Goal: Transaction & Acquisition: Subscribe to service/newsletter

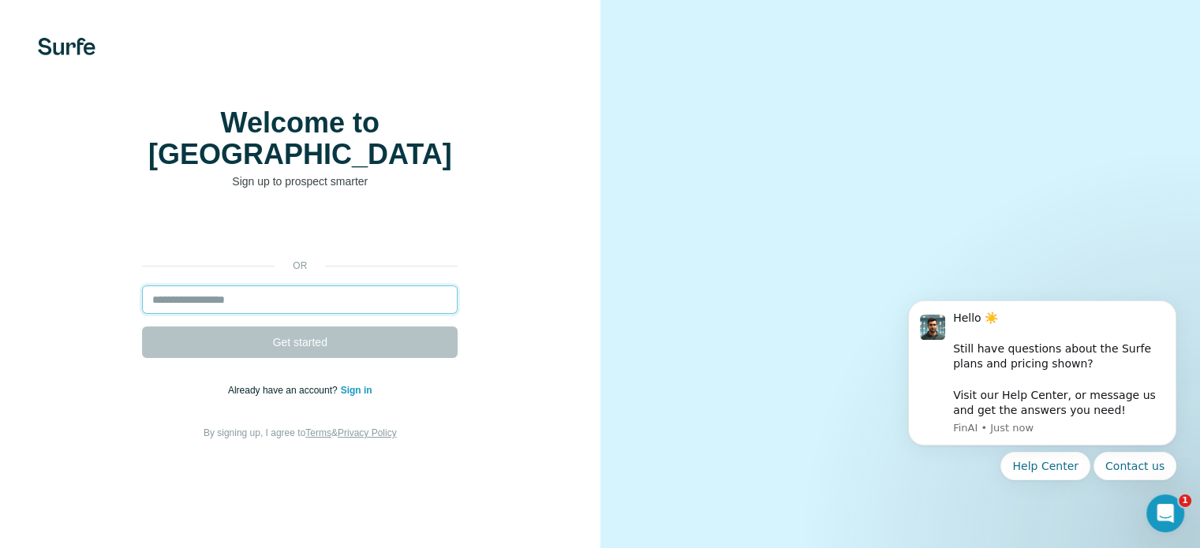
click at [351, 314] on input "email" at bounding box center [299, 300] width 315 height 28
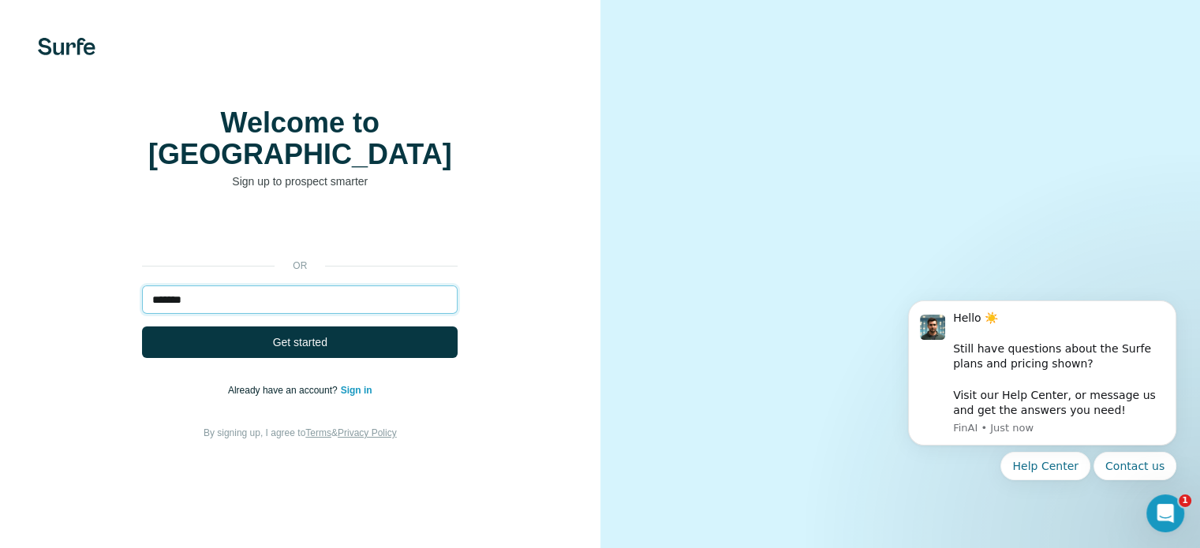
paste input "**********"
click at [207, 314] on input "**********" at bounding box center [299, 300] width 315 height 28
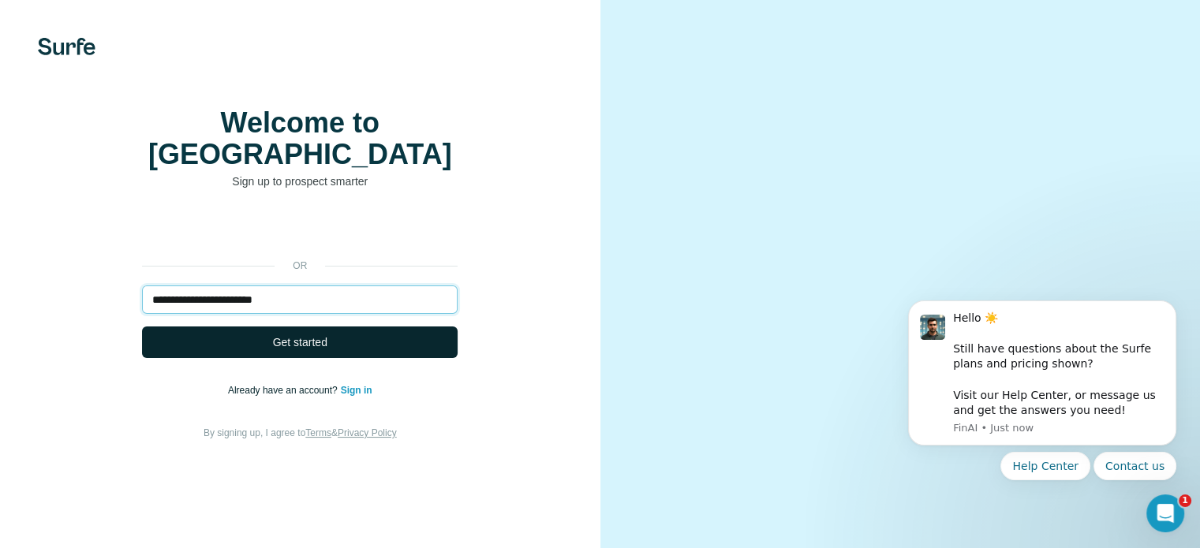
type input "**********"
click at [330, 358] on button "Get started" at bounding box center [299, 343] width 315 height 32
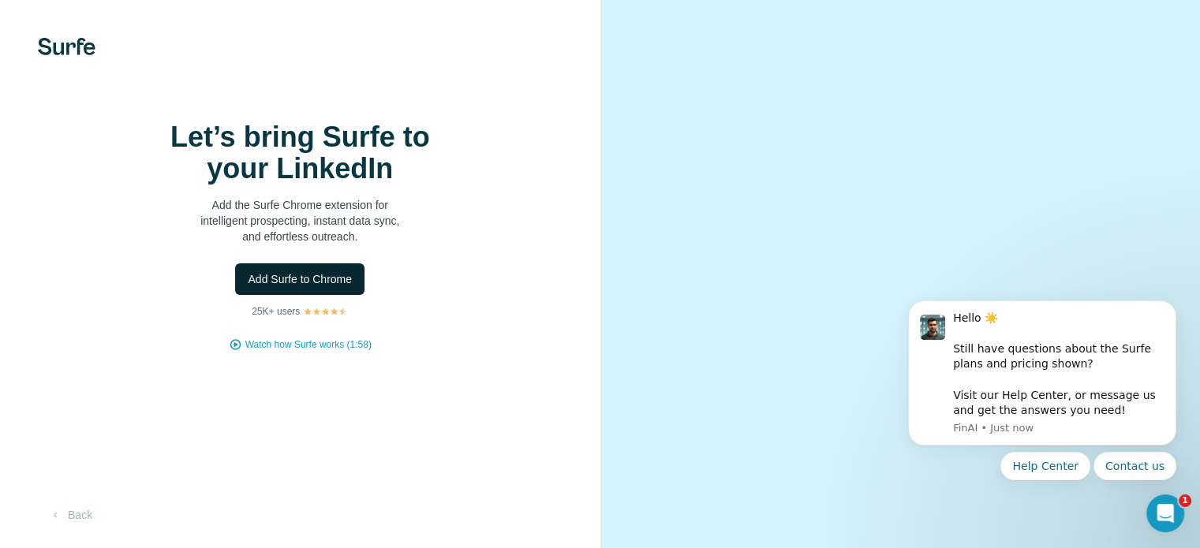
click at [338, 287] on span "Add Surfe to Chrome" at bounding box center [300, 279] width 104 height 16
drag, startPoint x: 1054, startPoint y: 143, endPoint x: 1155, endPoint y: 139, distance: 101.0
click at [1155, 146] on video at bounding box center [900, 274] width 512 height 256
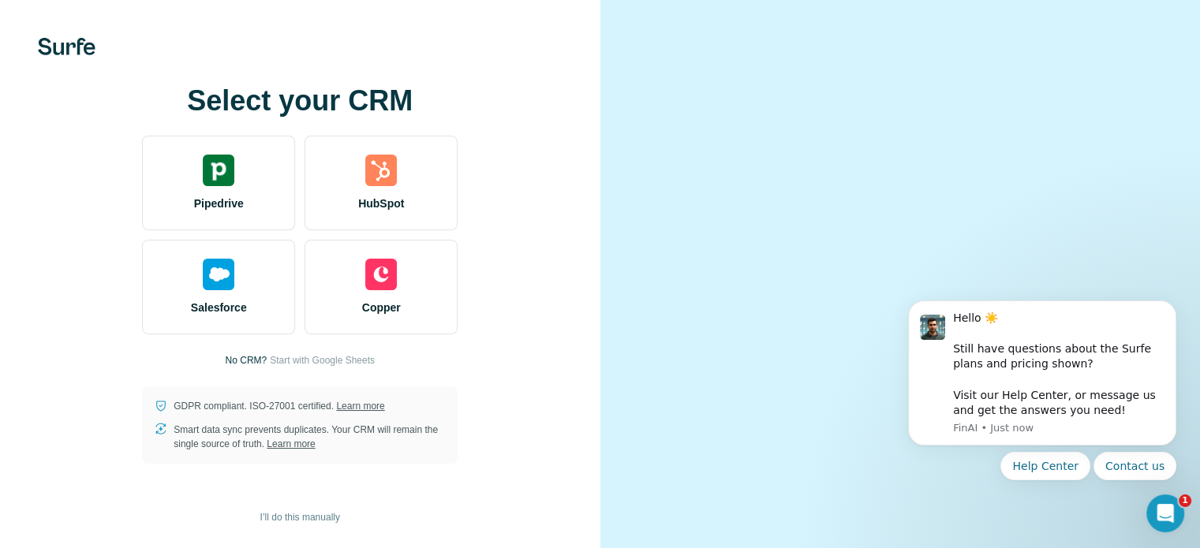
scroll to position [98, 0]
click at [314, 512] on span "I’ll do this manually" at bounding box center [300, 517] width 80 height 14
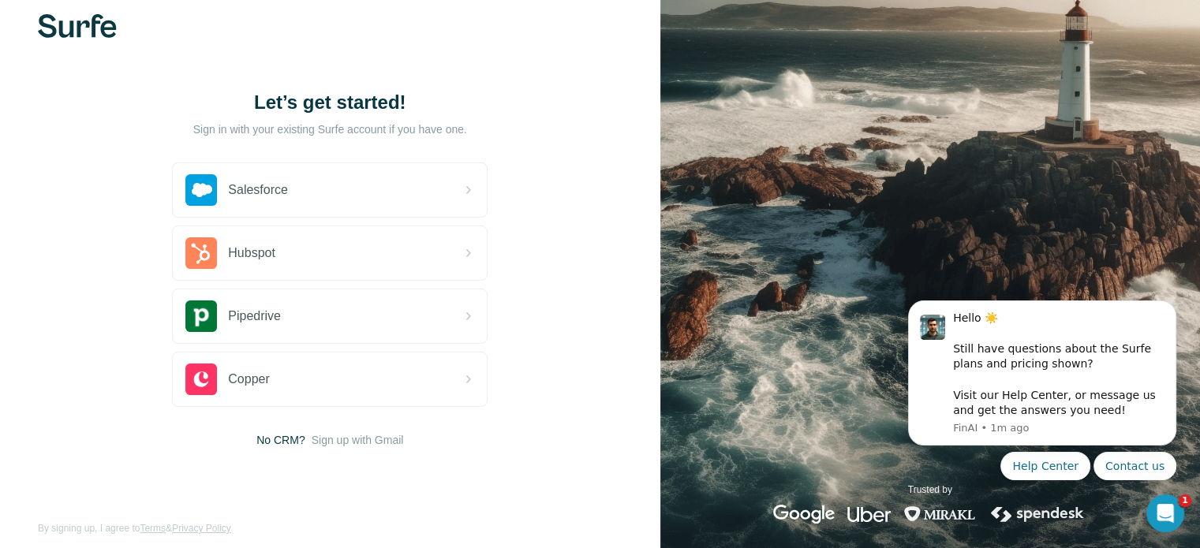
scroll to position [35, 0]
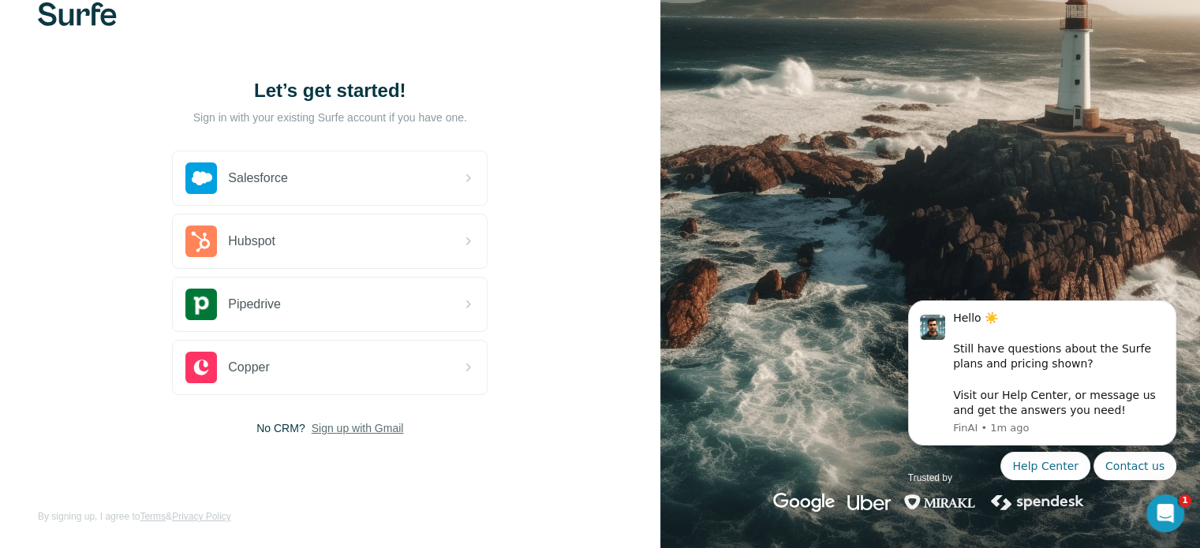
click at [383, 428] on span "Sign up with Gmail" at bounding box center [358, 428] width 92 height 16
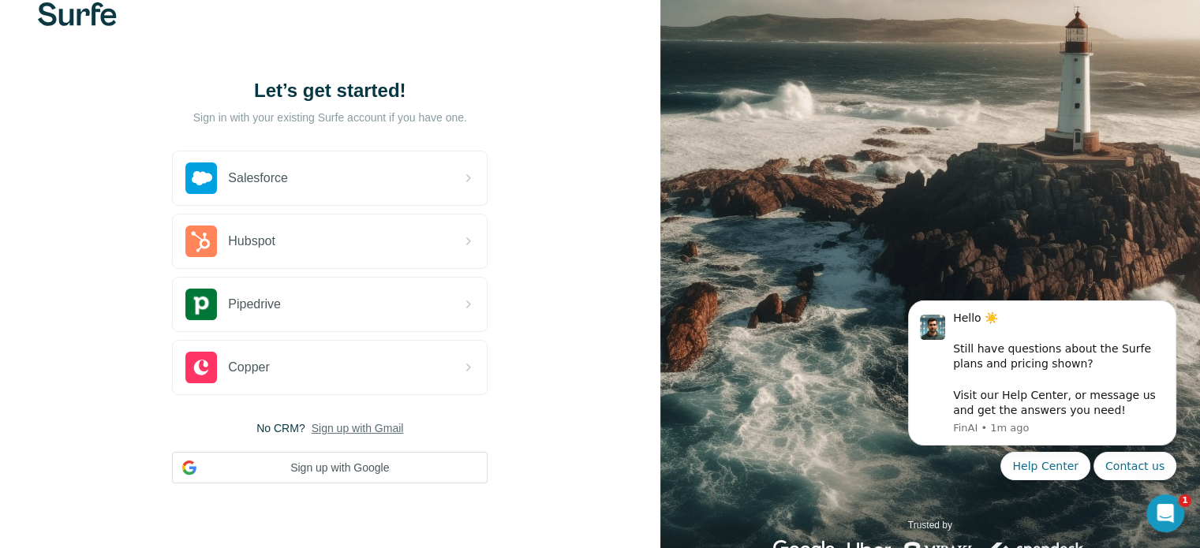
scroll to position [83, 0]
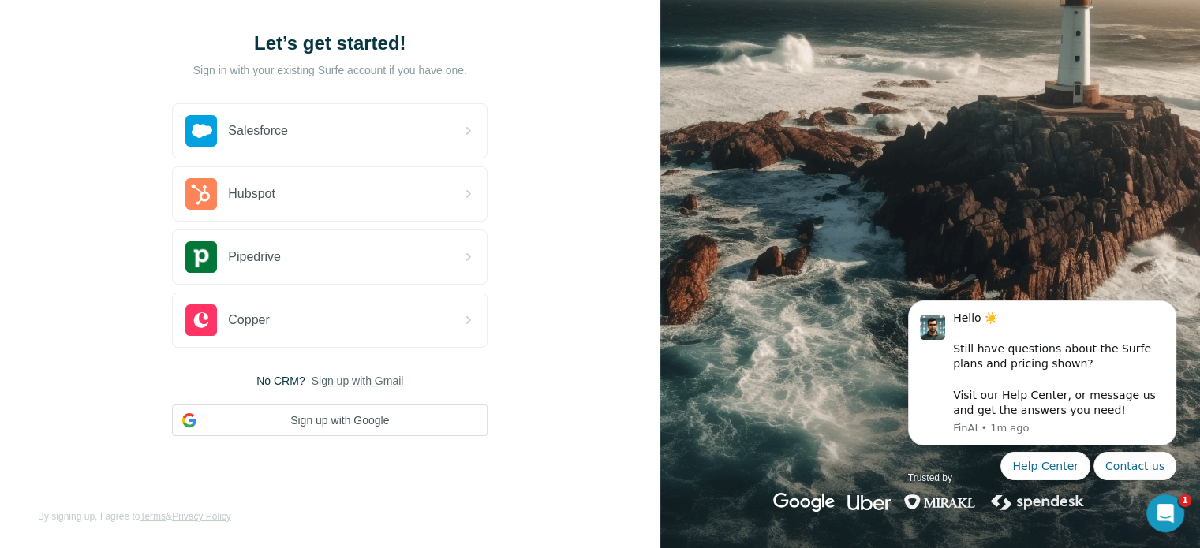
click at [336, 375] on span "Sign up with Gmail" at bounding box center [358, 381] width 92 height 16
click at [338, 417] on button "Sign up with Google" at bounding box center [329, 421] width 315 height 32
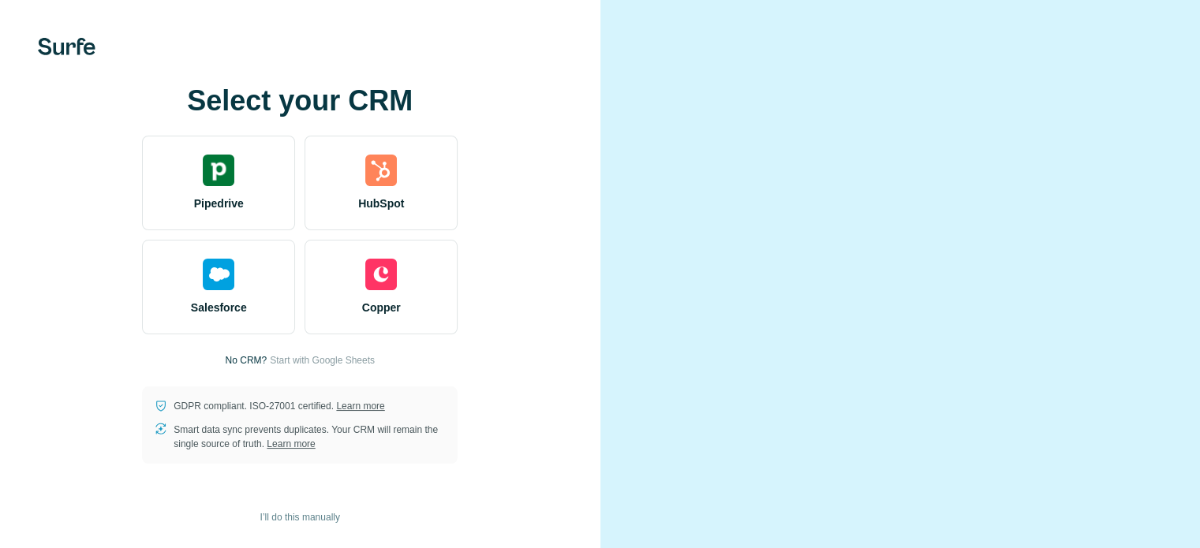
scroll to position [98, 0]
click at [344, 353] on span "Start with Google Sheets" at bounding box center [322, 360] width 105 height 14
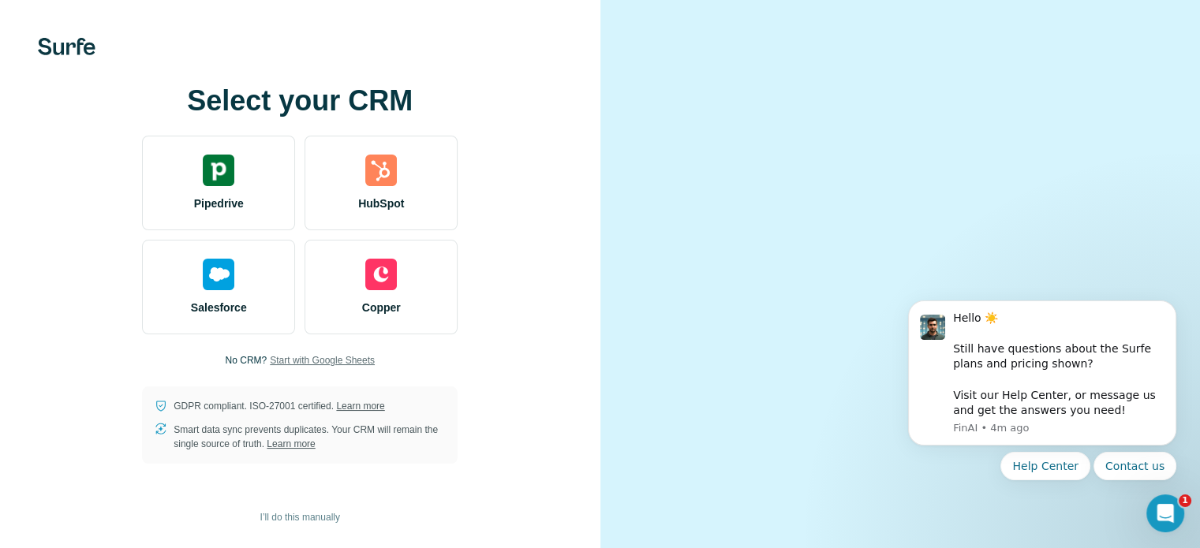
scroll to position [0, 0]
click at [287, 515] on span "I’ll do this manually" at bounding box center [300, 517] width 80 height 14
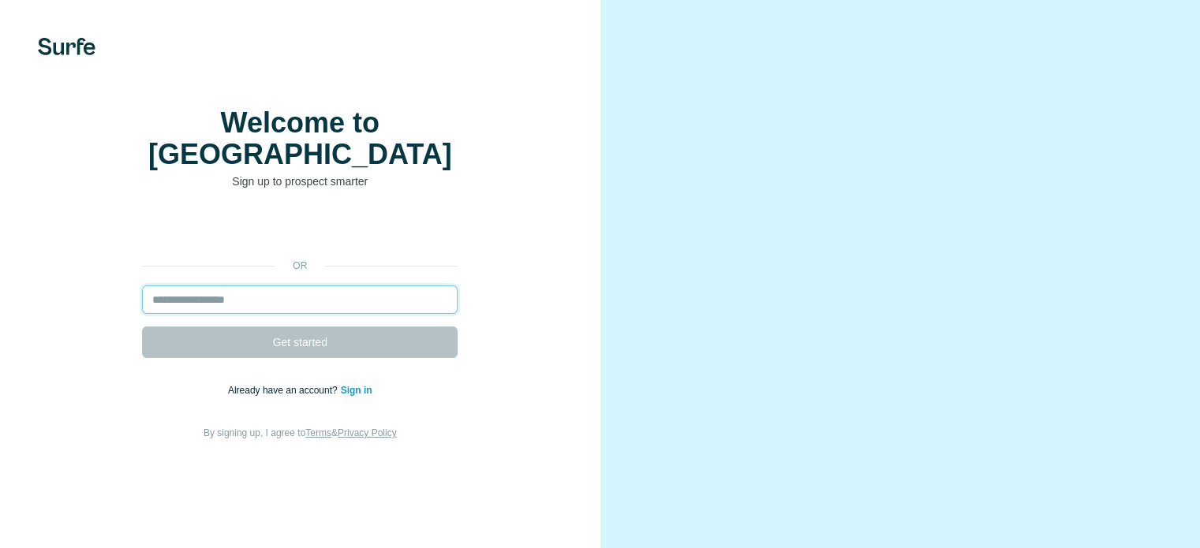
drag, startPoint x: 0, startPoint y: 0, endPoint x: 316, endPoint y: 327, distance: 455.1
click at [316, 314] on input "email" at bounding box center [299, 300] width 315 height 28
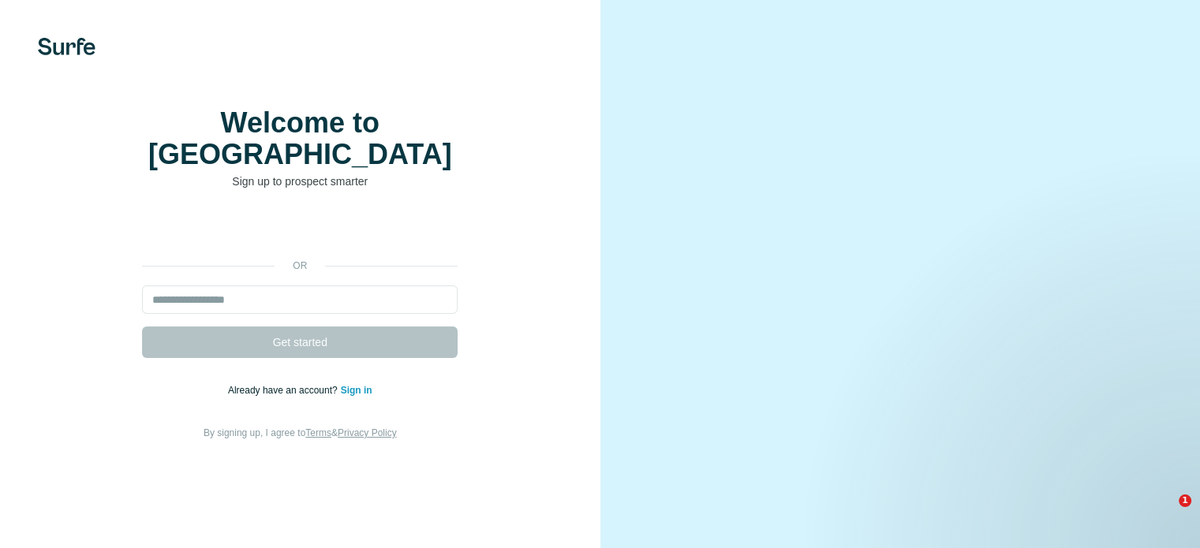
drag, startPoint x: 35, startPoint y: 49, endPoint x: 35, endPoint y: 40, distance: 8.7
click at [35, 49] on div at bounding box center [300, 46] width 600 height 17
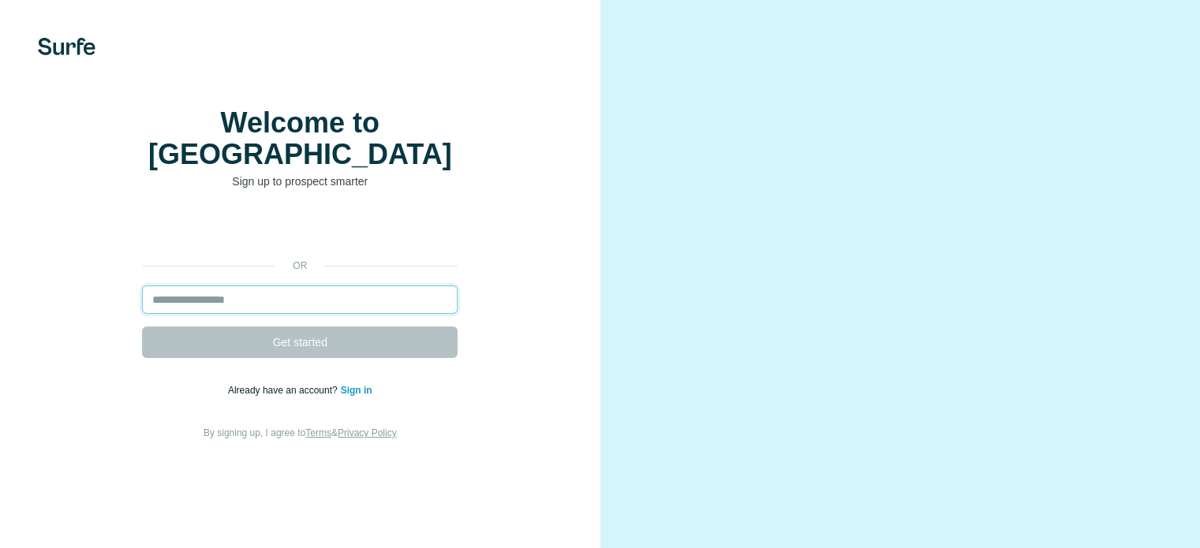
click at [282, 314] on input "email" at bounding box center [299, 300] width 315 height 28
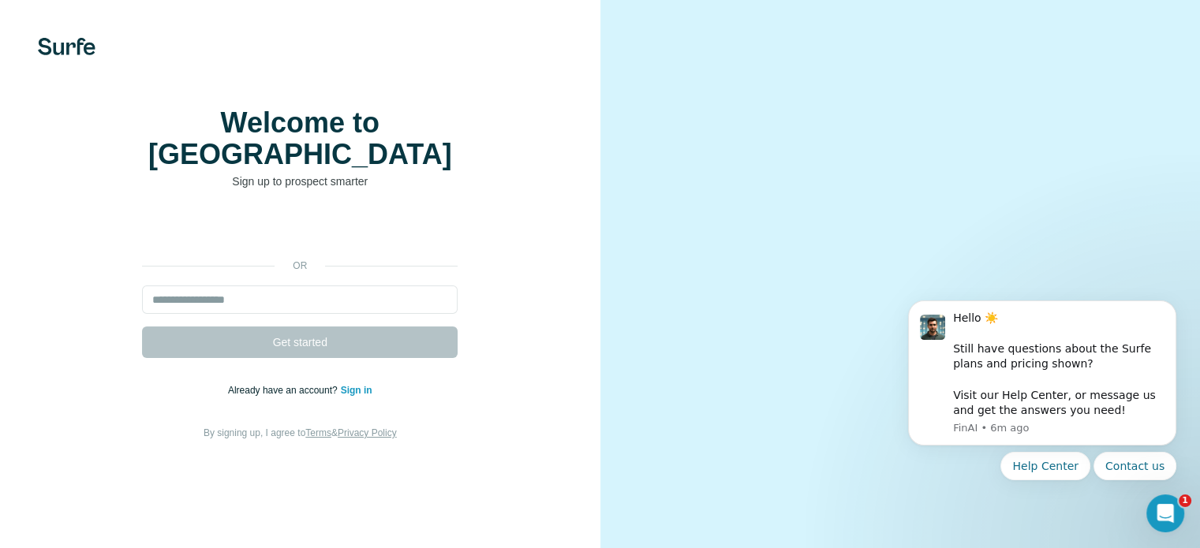
click at [838, 147] on video at bounding box center [900, 275] width 512 height 256
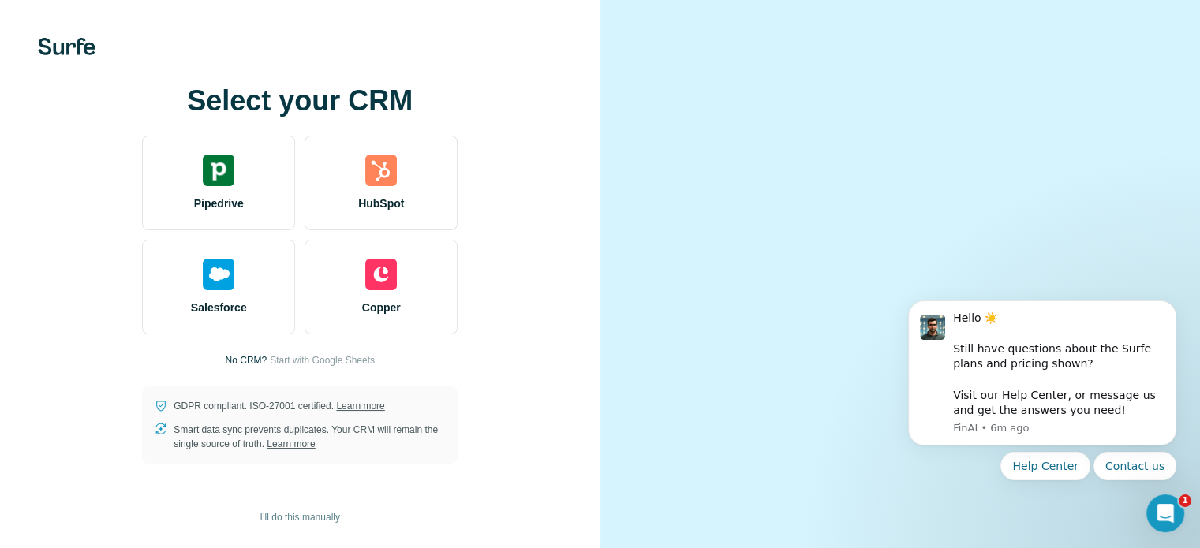
scroll to position [98, 0]
click at [291, 521] on span "I’ll do this manually" at bounding box center [300, 517] width 80 height 14
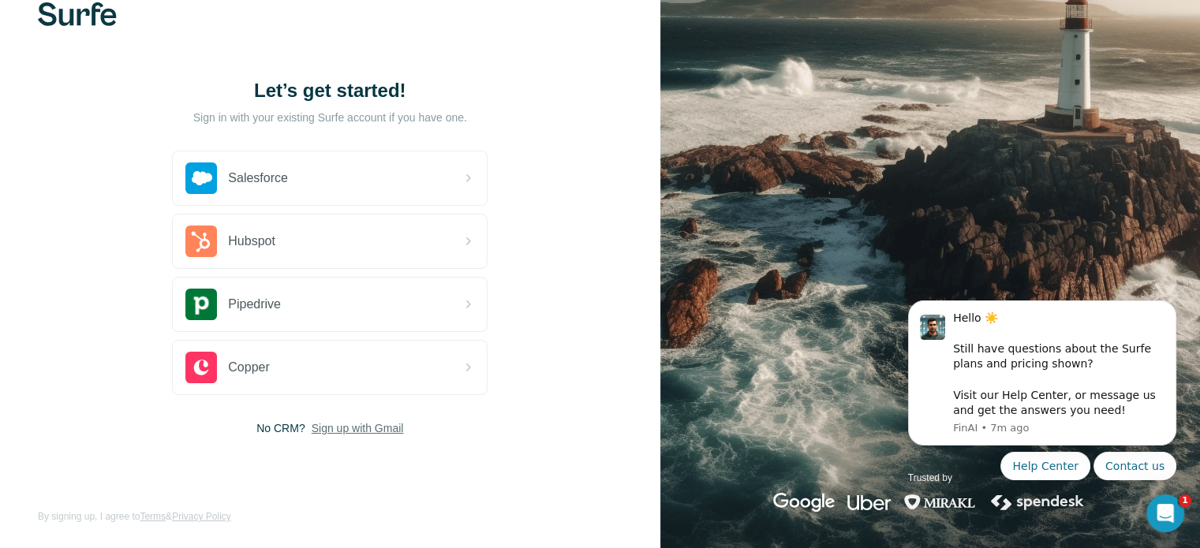
click at [380, 434] on span "Sign up with Gmail" at bounding box center [358, 428] width 92 height 16
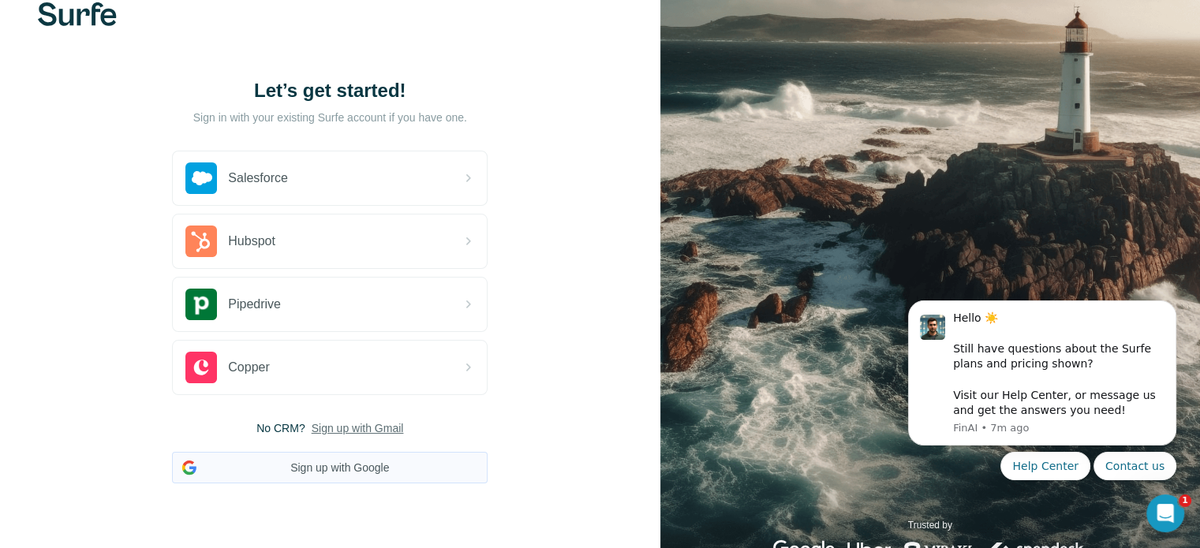
click at [360, 461] on button "Sign up with Google" at bounding box center [329, 468] width 315 height 32
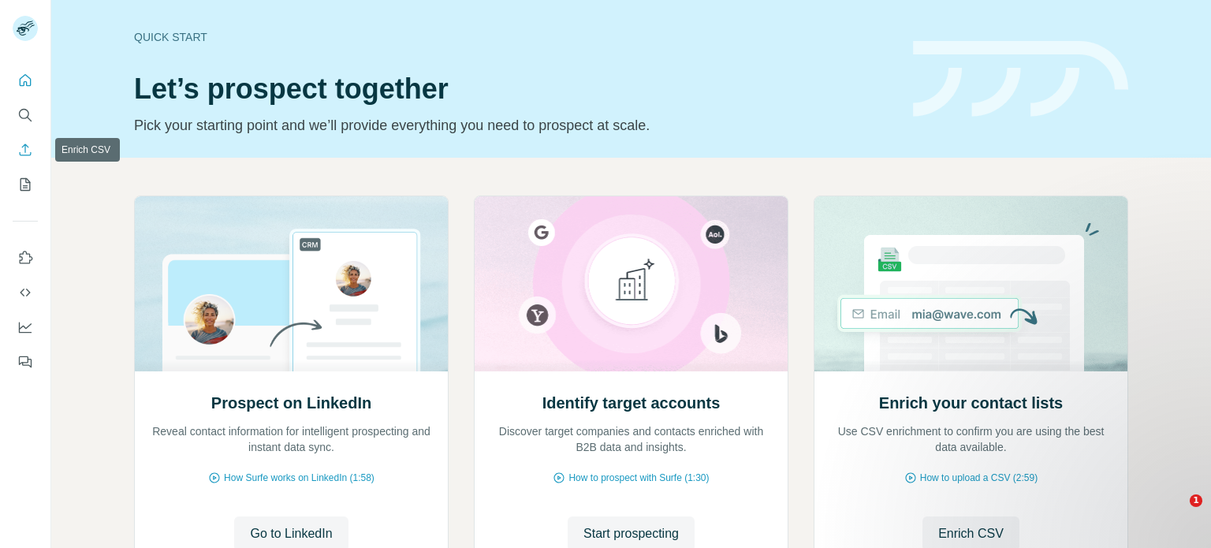
click at [28, 150] on icon "Enrich CSV" at bounding box center [25, 150] width 16 height 16
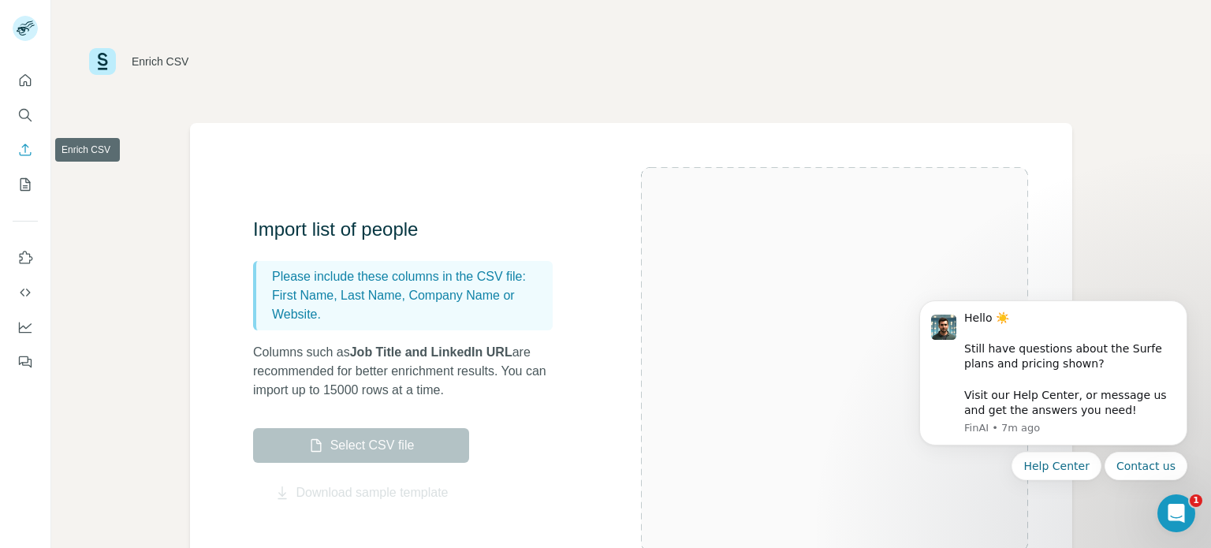
click at [13, 151] on button "Enrich CSV" at bounding box center [25, 150] width 25 height 28
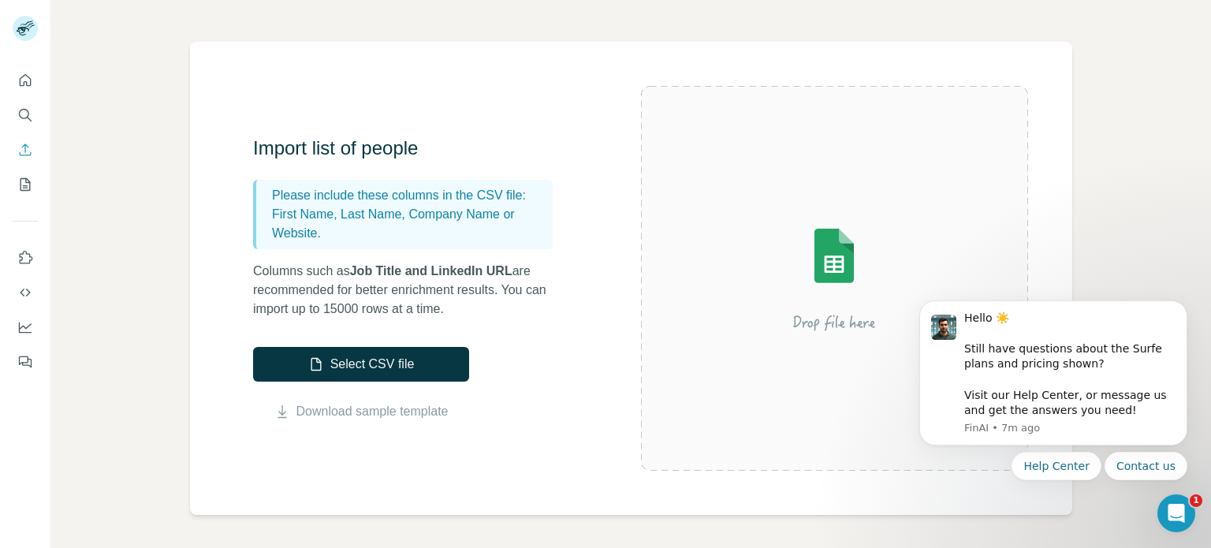
scroll to position [79, 0]
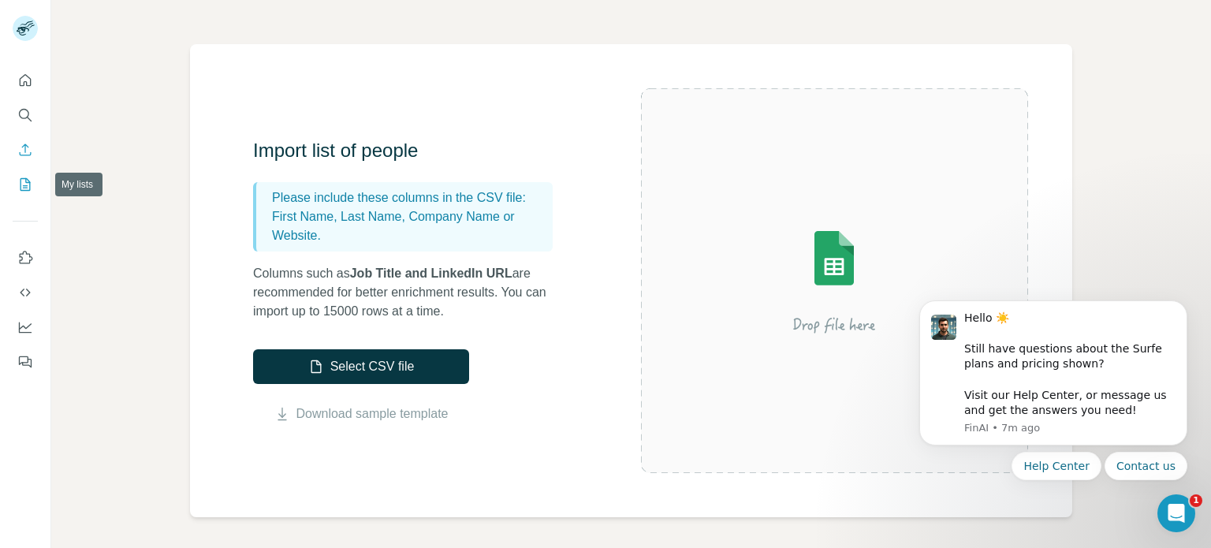
click at [16, 188] on button "My lists" at bounding box center [25, 184] width 25 height 28
click at [35, 185] on button "My lists" at bounding box center [25, 184] width 25 height 28
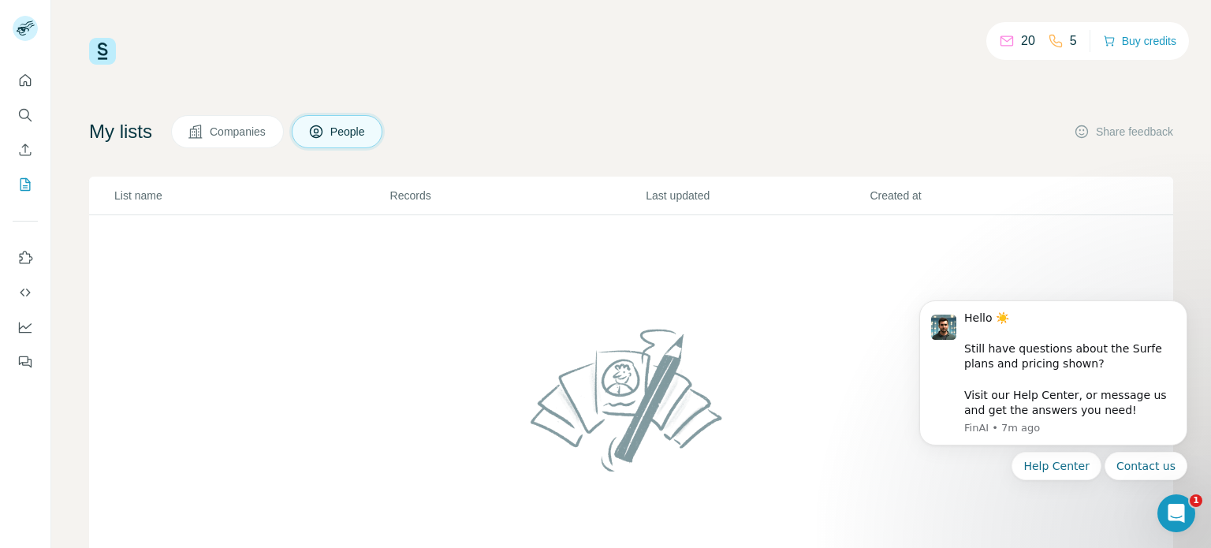
click at [1070, 46] on p "5" at bounding box center [1073, 41] width 7 height 19
click at [1021, 46] on p "20" at bounding box center [1028, 41] width 14 height 19
drag, startPoint x: 946, startPoint y: 159, endPoint x: 938, endPoint y: 168, distance: 12.3
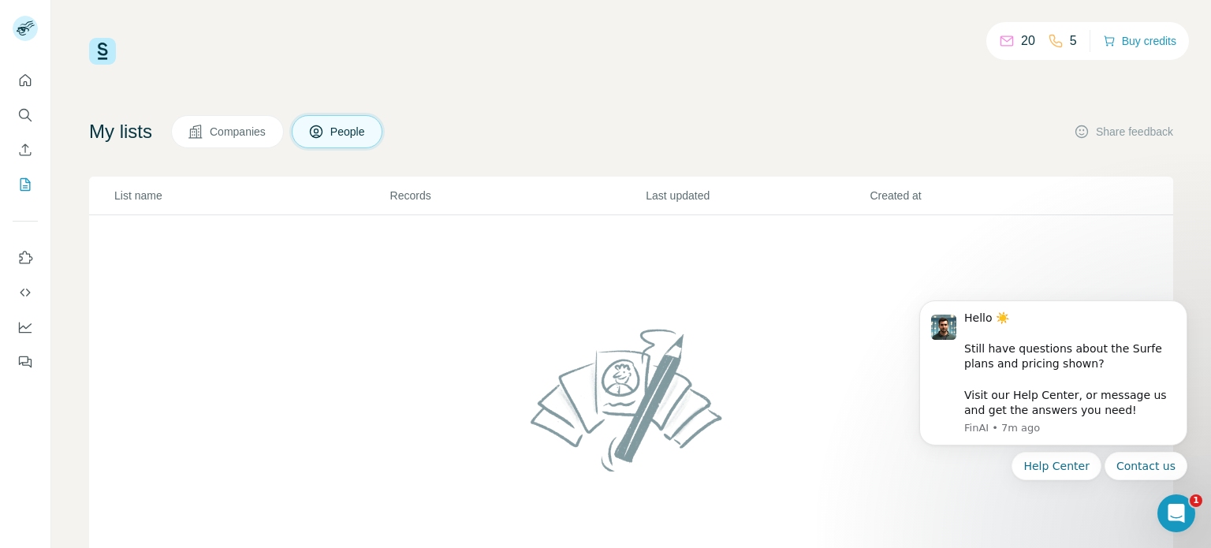
click at [946, 160] on div "My lists Companies People Share feedback List name Records Last updated Created…" at bounding box center [631, 358] width 1084 height 487
click at [16, 332] on button "Dashboard" at bounding box center [25, 327] width 25 height 28
click at [16, 79] on button "Quick start" at bounding box center [25, 80] width 25 height 28
click at [29, 83] on icon "Quick start" at bounding box center [25, 81] width 16 height 16
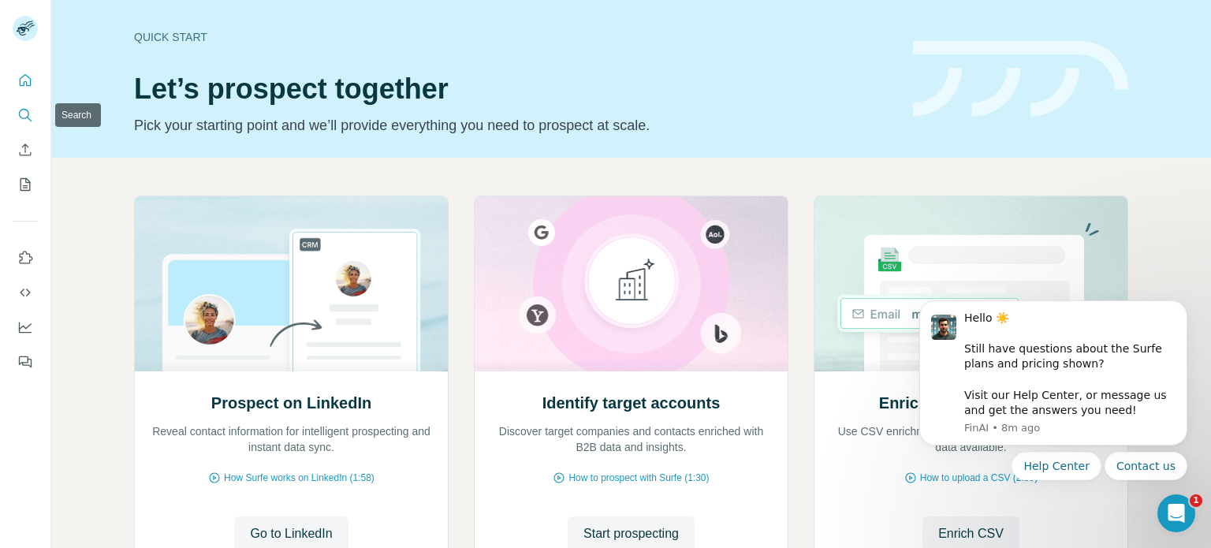
click at [33, 118] on button "Search" at bounding box center [25, 115] width 25 height 28
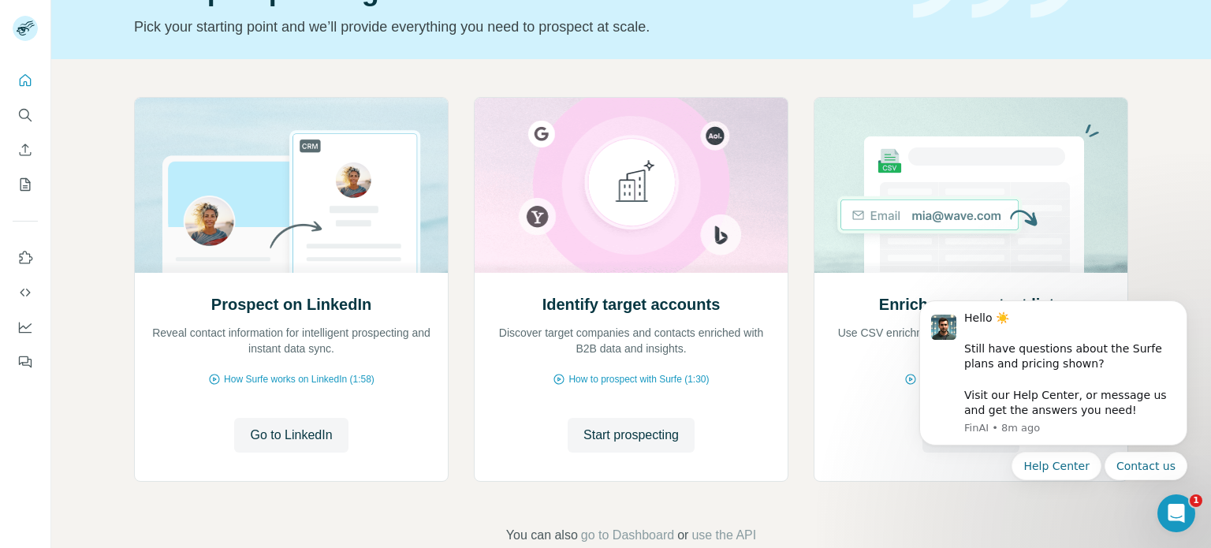
scroll to position [132, 0]
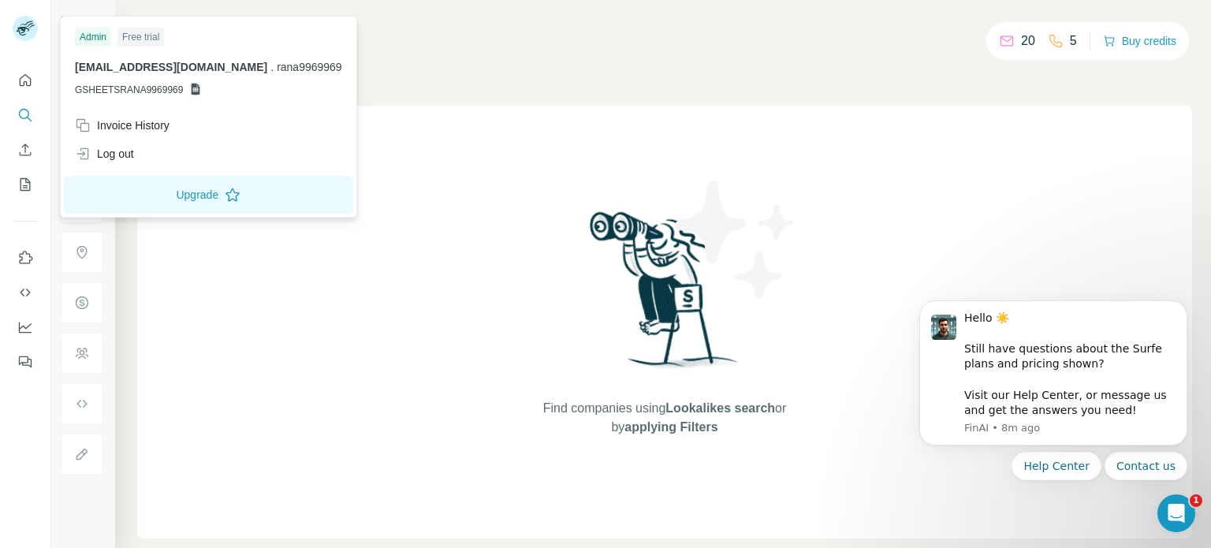
click at [32, 35] on rect at bounding box center [25, 28] width 25 height 25
click at [479, 82] on div "Companies People" at bounding box center [664, 66] width 1055 height 33
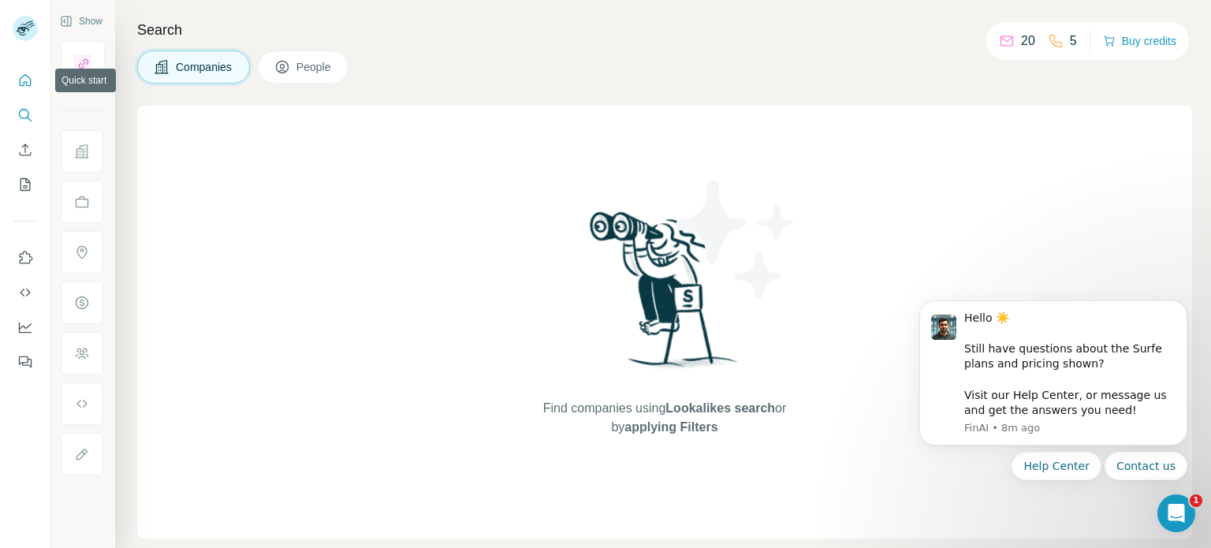
click at [23, 83] on icon "Quick start" at bounding box center [25, 81] width 16 height 16
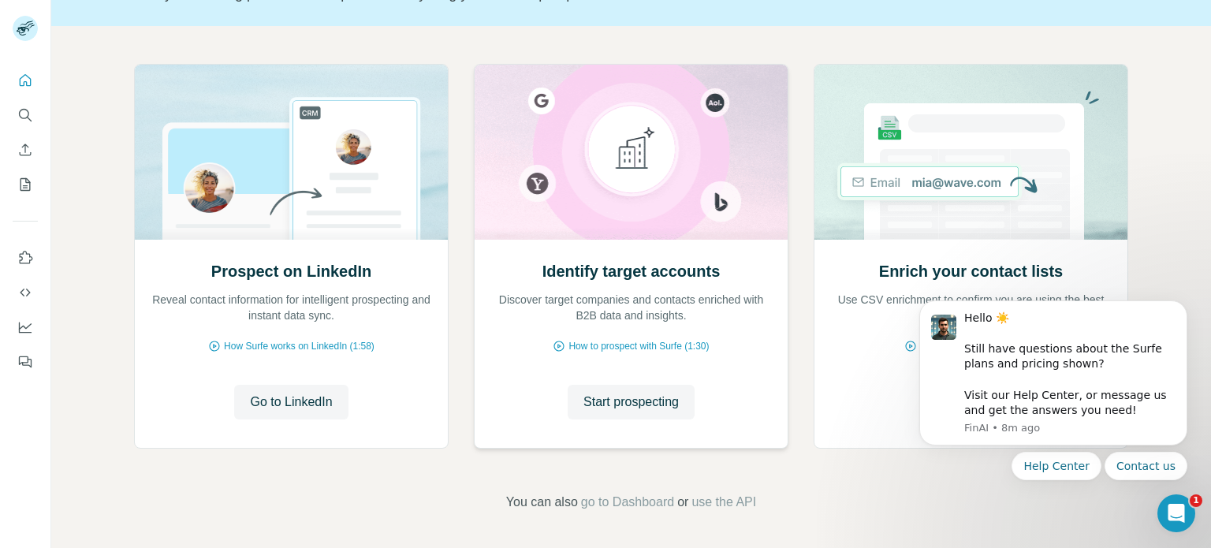
scroll to position [132, 0]
click at [1183, 312] on button "Dismiss notification" at bounding box center [1183, 305] width 21 height 21
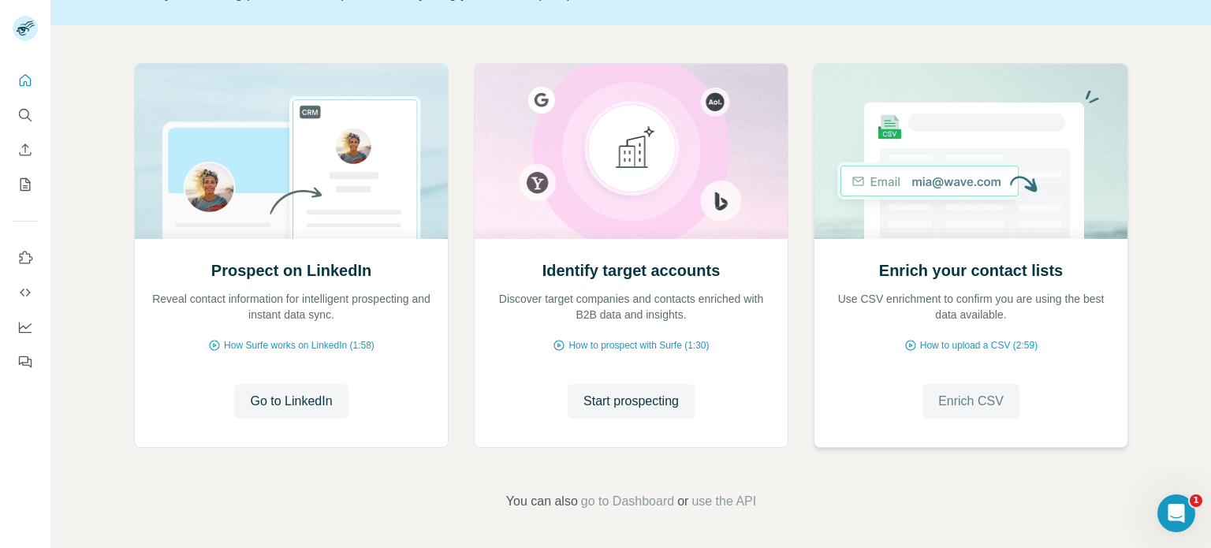
click at [941, 405] on span "Enrich CSV" at bounding box center [971, 401] width 65 height 19
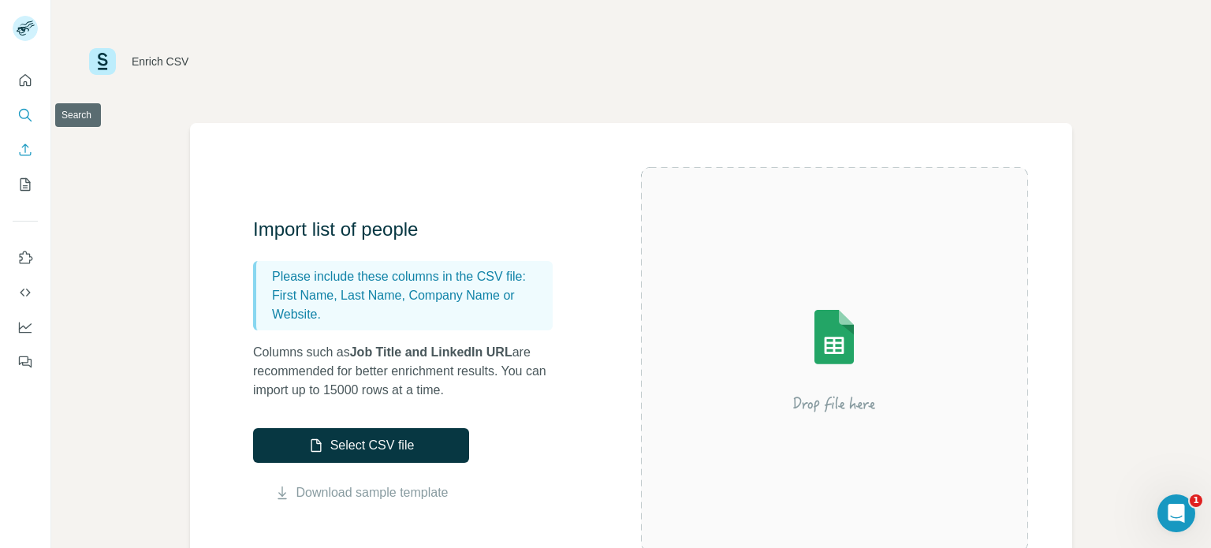
click at [28, 114] on icon "Search" at bounding box center [25, 115] width 16 height 16
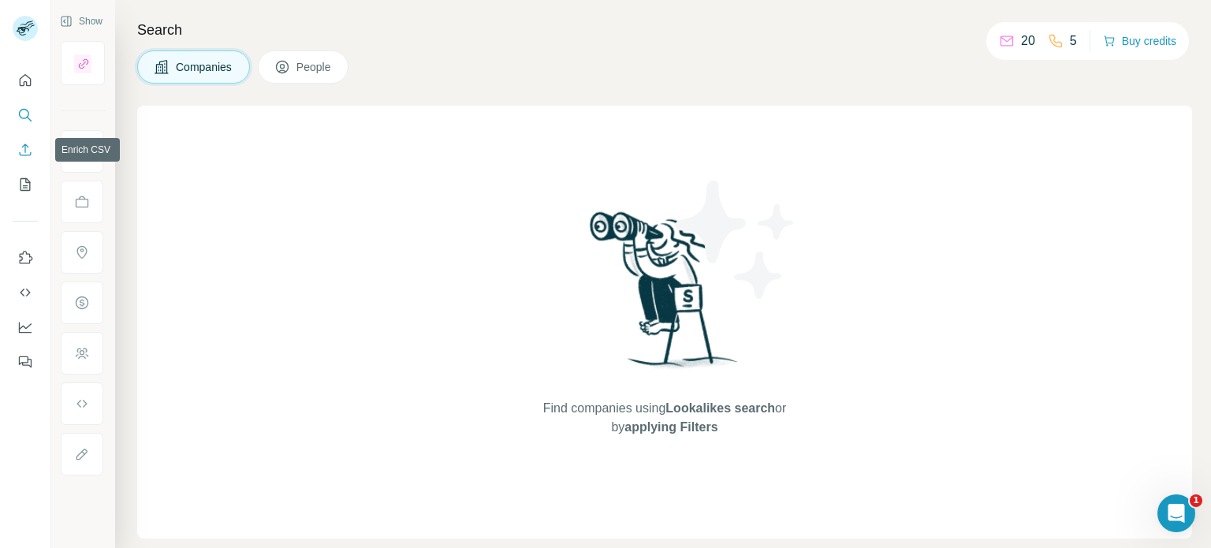
click at [21, 144] on icon "Enrich CSV" at bounding box center [25, 150] width 16 height 16
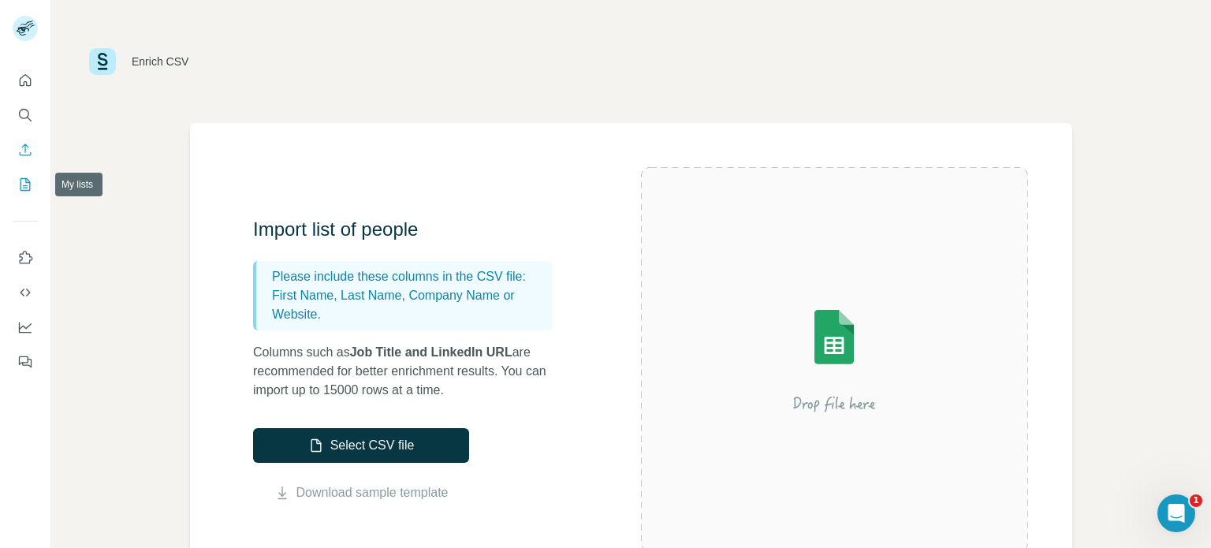
click at [24, 179] on icon "My lists" at bounding box center [25, 185] width 16 height 16
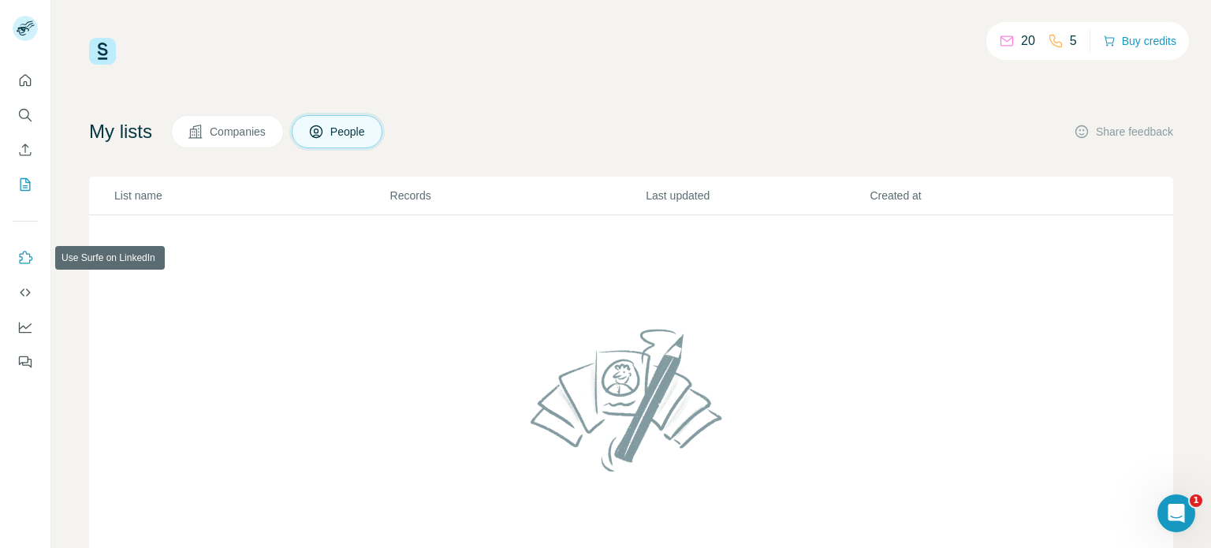
click at [22, 252] on icon "Use Surfe on LinkedIn" at bounding box center [26, 257] width 13 height 13
click at [232, 124] on span "Companies" at bounding box center [239, 132] width 58 height 16
click at [236, 134] on span "Companies" at bounding box center [239, 132] width 58 height 16
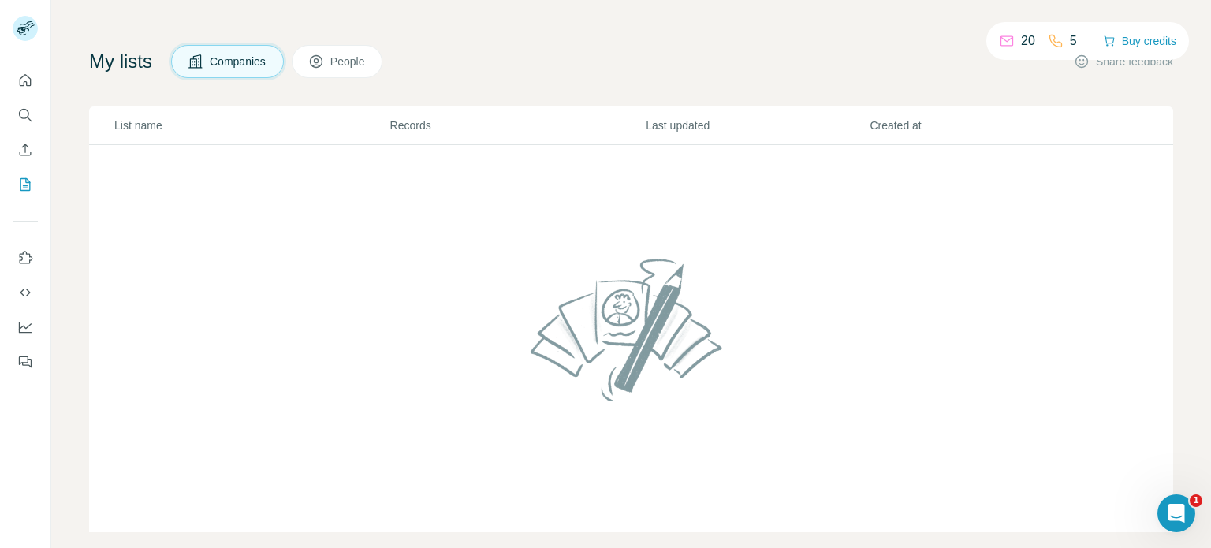
scroll to position [91, 0]
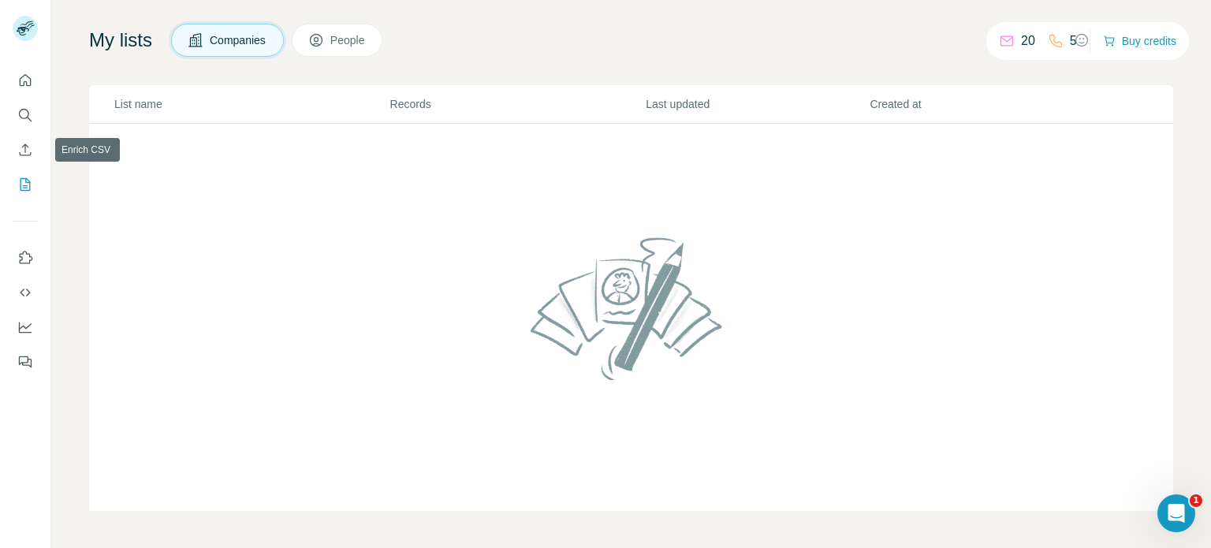
click at [38, 144] on div at bounding box center [25, 216] width 50 height 319
click at [34, 147] on button "Enrich CSV" at bounding box center [25, 150] width 25 height 28
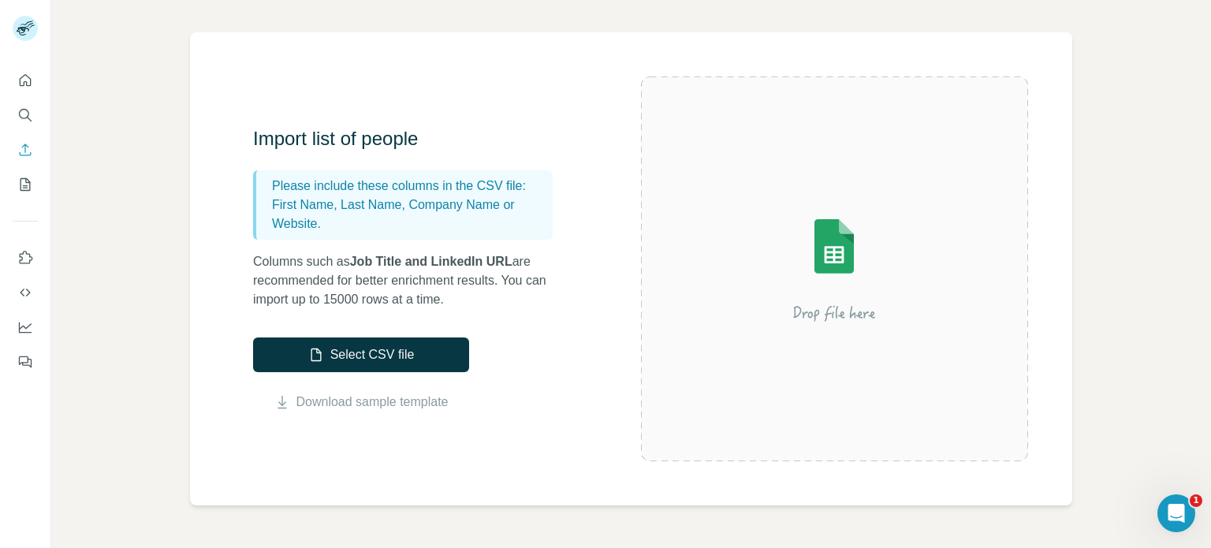
scroll to position [79, 0]
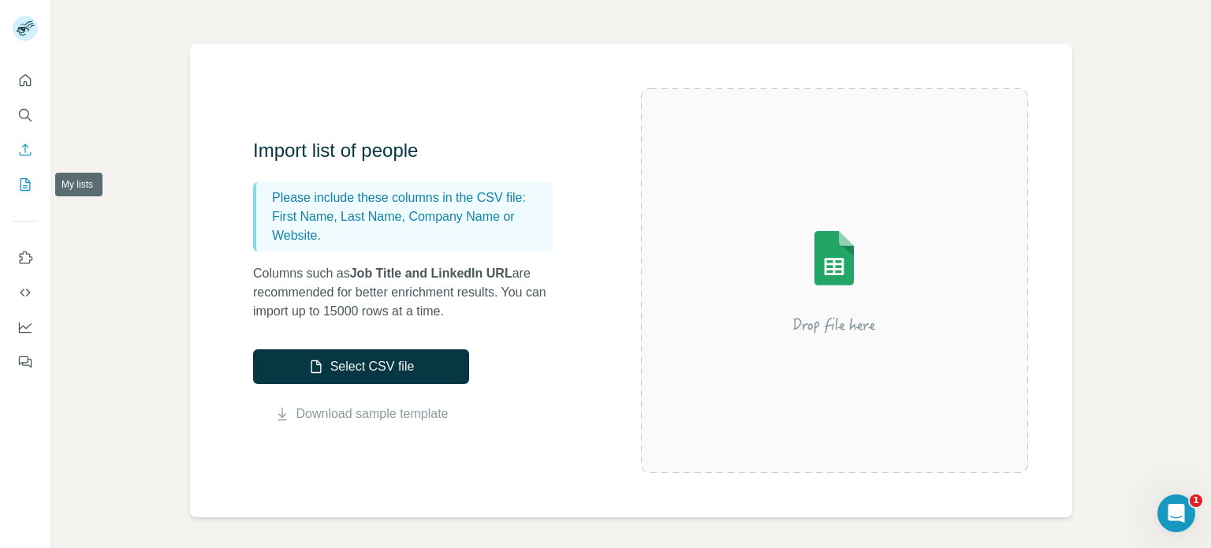
click at [25, 175] on button "My lists" at bounding box center [25, 184] width 25 height 28
click at [24, 195] on button "My lists" at bounding box center [25, 184] width 25 height 28
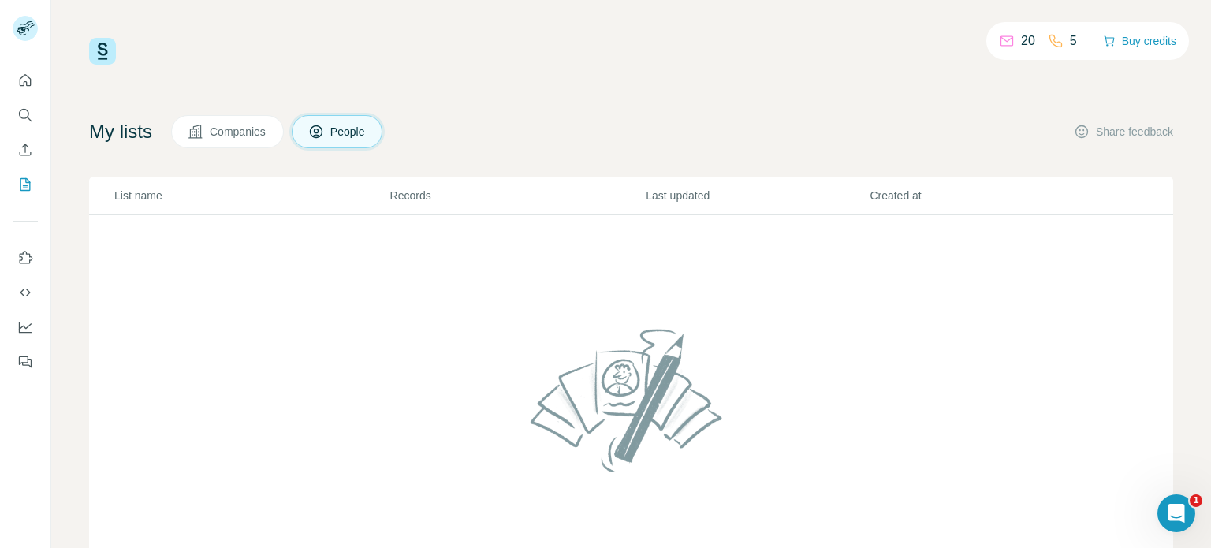
click at [246, 129] on span "Companies" at bounding box center [239, 132] width 58 height 16
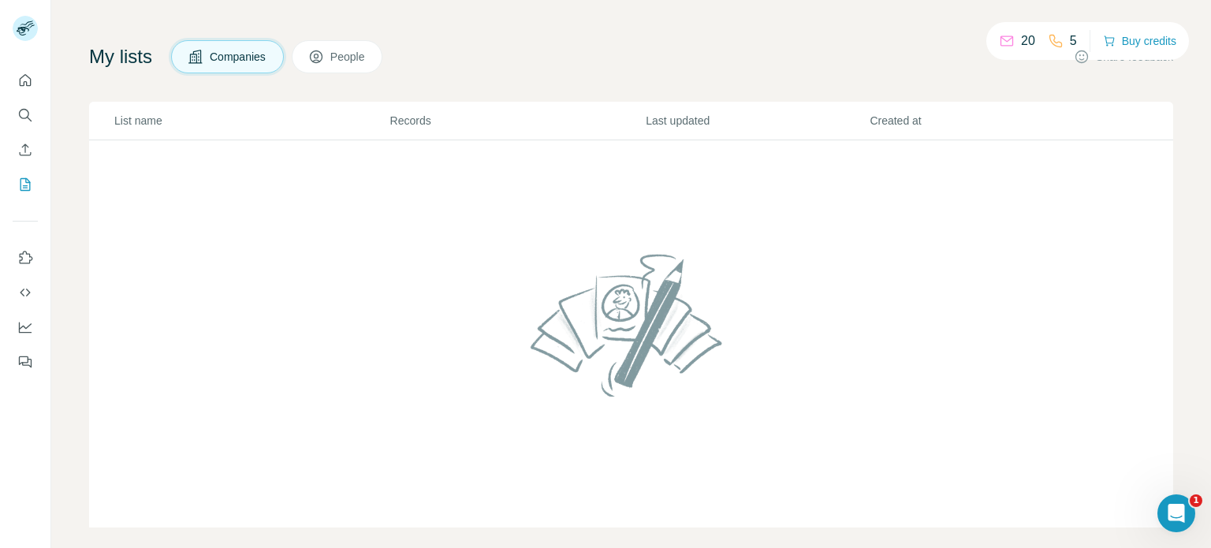
scroll to position [91, 0]
